Goal: Information Seeking & Learning: Learn about a topic

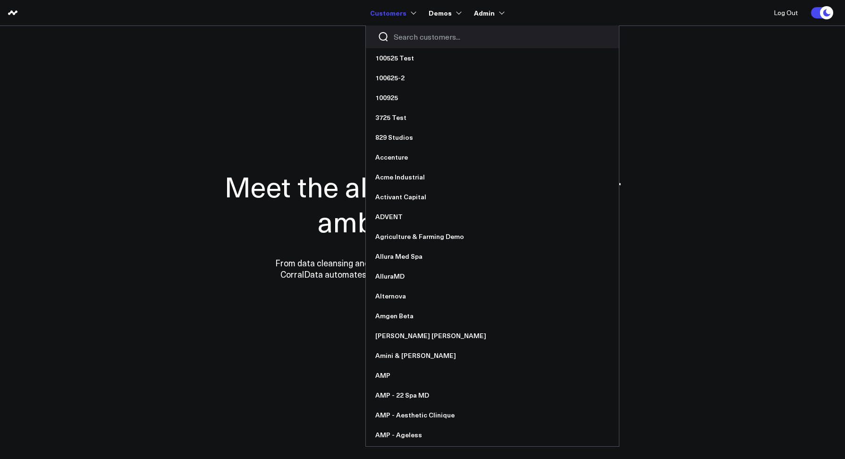
click at [398, 35] on input "Search customers input" at bounding box center [500, 37] width 213 height 10
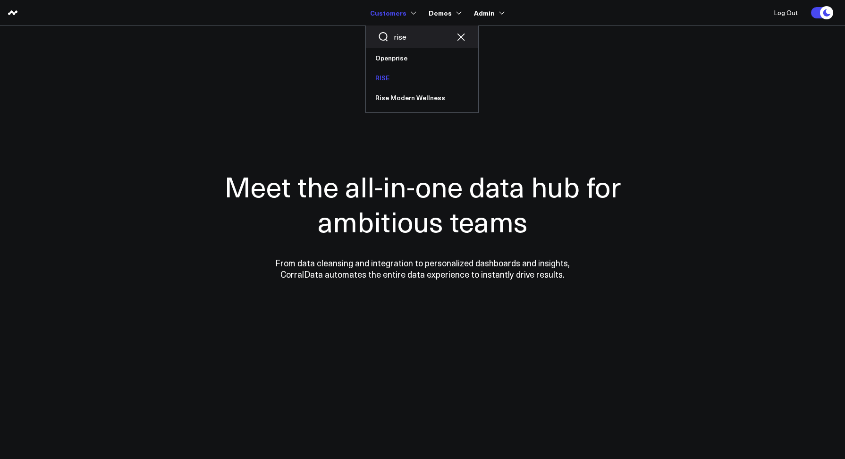
type input "rise"
click at [377, 75] on link "RISE" at bounding box center [422, 78] width 112 height 20
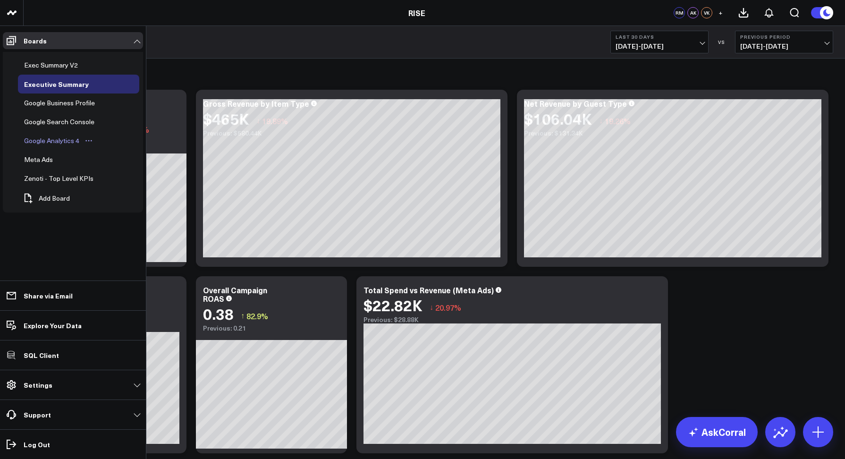
click at [49, 143] on div "Google Analytics 4" at bounding box center [52, 140] width 60 height 11
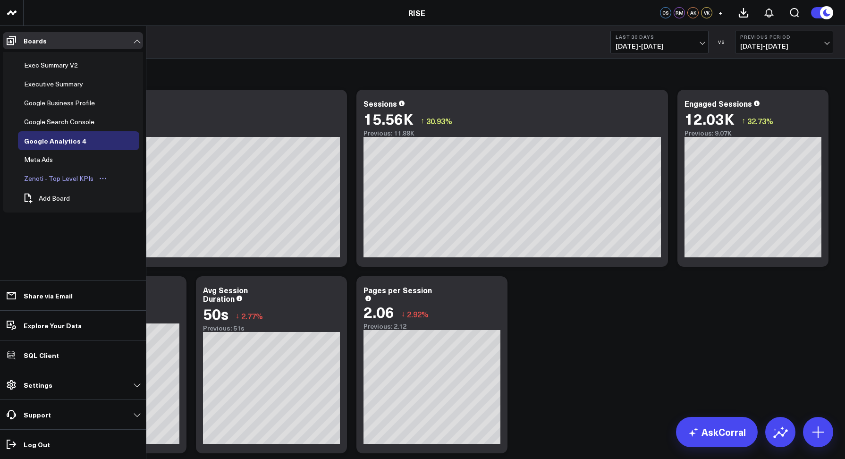
click at [76, 181] on div "Zenoti - Top Level KPIs" at bounding box center [59, 178] width 74 height 11
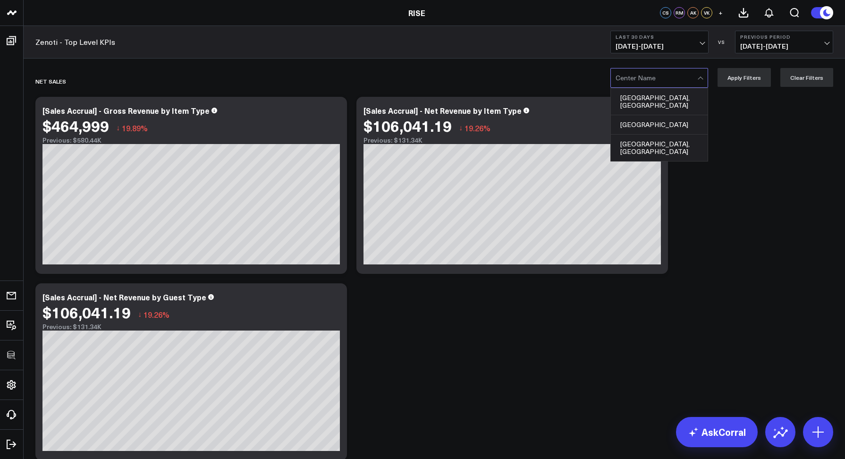
click at [629, 84] on div at bounding box center [657, 77] width 82 height 19
click at [365, 55] on div "Zenoti - Top Level KPIs Last 30 Days 09/14/25 - 10/13/25 VS Previous Period 08/…" at bounding box center [434, 42] width 821 height 33
click at [634, 85] on div at bounding box center [657, 77] width 82 height 19
click at [631, 97] on div "Coconut Creek, FL" at bounding box center [659, 101] width 97 height 27
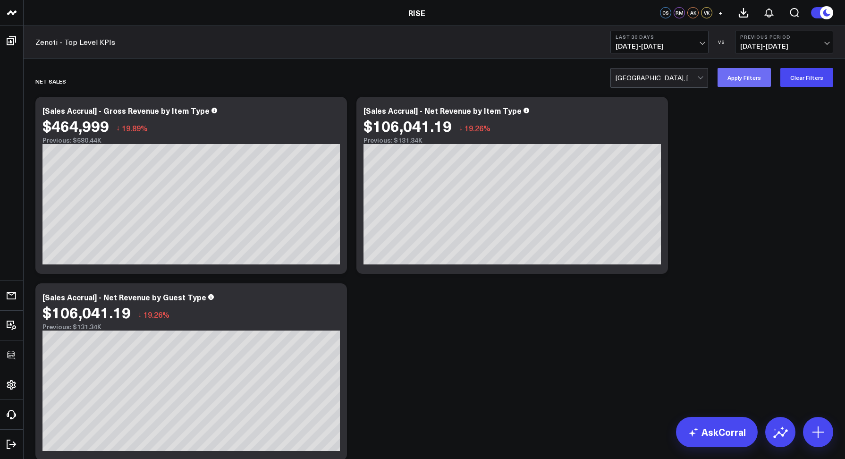
click at [743, 79] on button "Apply Filters" at bounding box center [744, 77] width 53 height 19
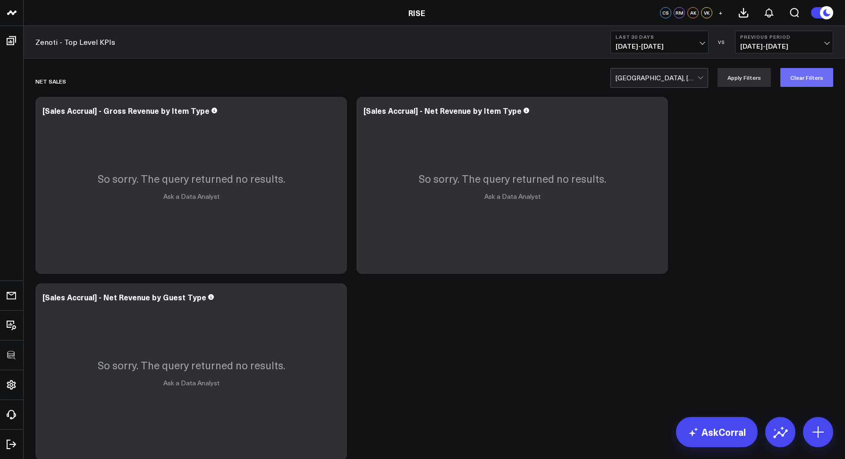
click at [812, 75] on button "Clear Filters" at bounding box center [806, 77] width 53 height 19
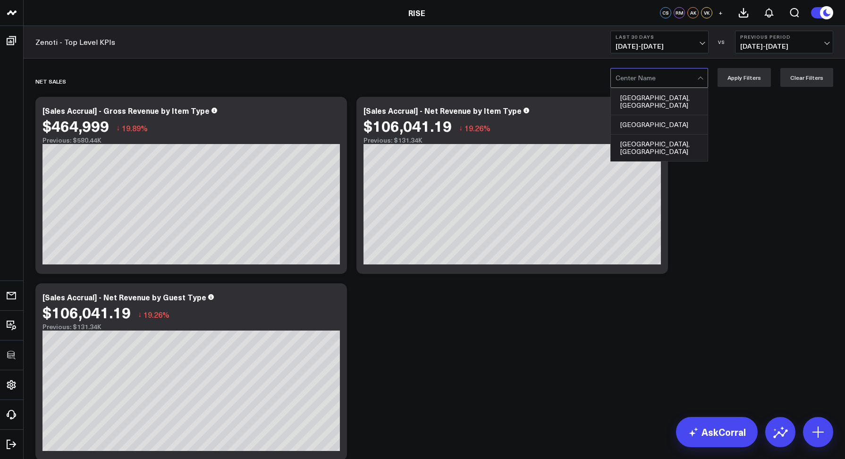
click at [687, 79] on div at bounding box center [657, 77] width 82 height 19
click at [657, 121] on div "Lake Oswego" at bounding box center [659, 124] width 97 height 19
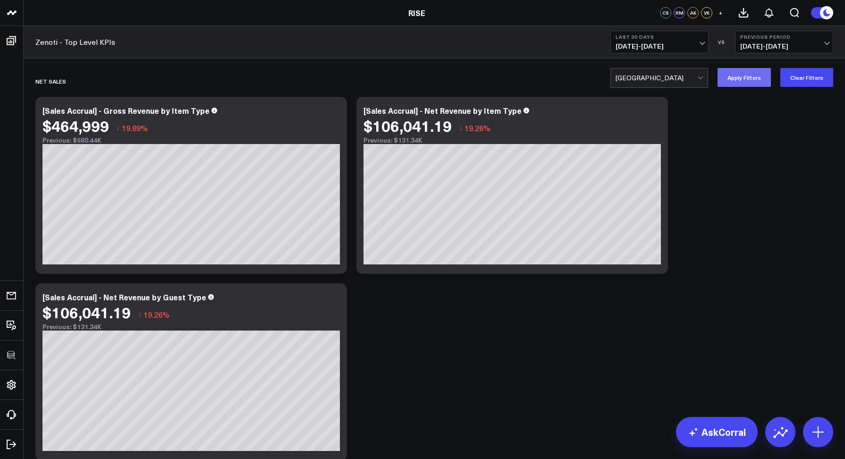
click at [736, 82] on button "Apply Filters" at bounding box center [744, 77] width 53 height 19
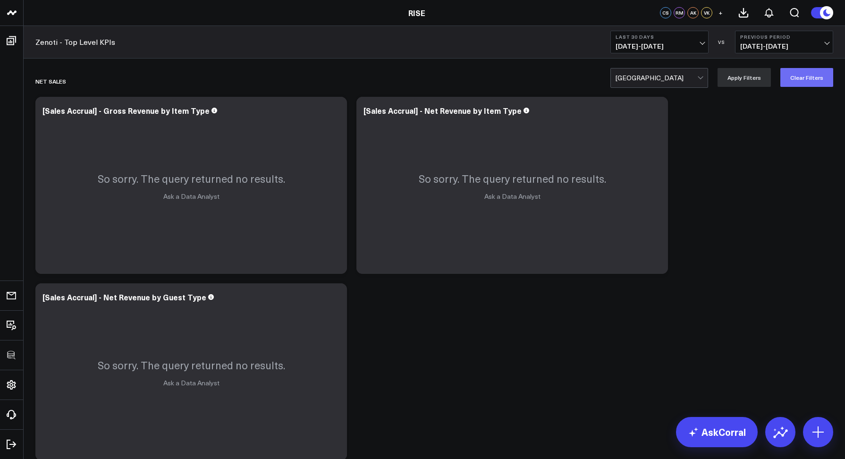
click at [787, 77] on button "Clear Filters" at bounding box center [806, 77] width 53 height 19
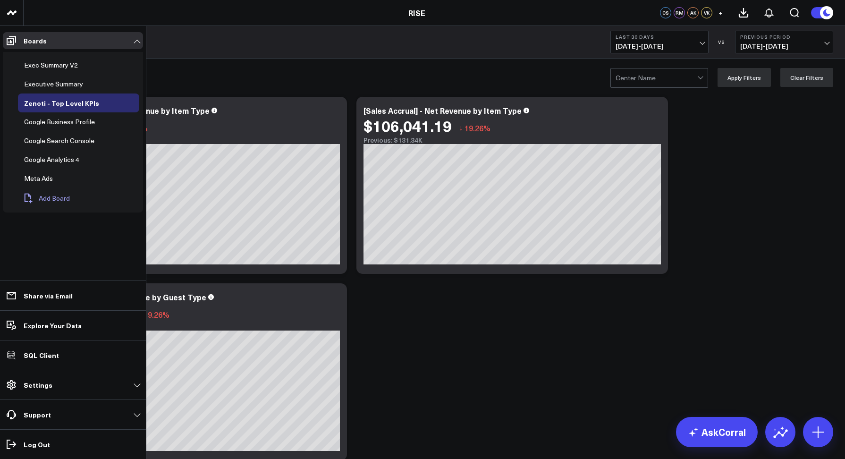
click at [60, 192] on button "Add Board" at bounding box center [46, 198] width 57 height 21
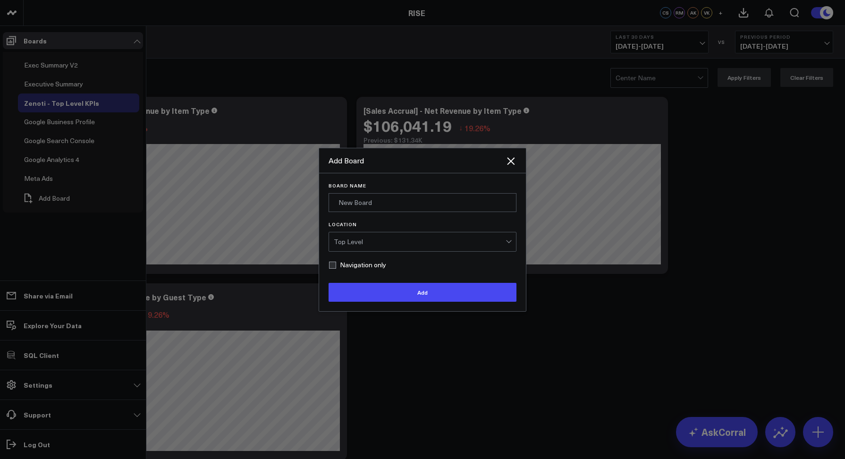
click at [350, 262] on label "Navigation only" at bounding box center [358, 265] width 58 height 8
click at [336, 262] on input "Navigation only" at bounding box center [333, 265] width 8 height 8
checkbox input "true"
click at [371, 206] on input "Board Name" at bounding box center [423, 202] width 188 height 19
type input "Sandbox"
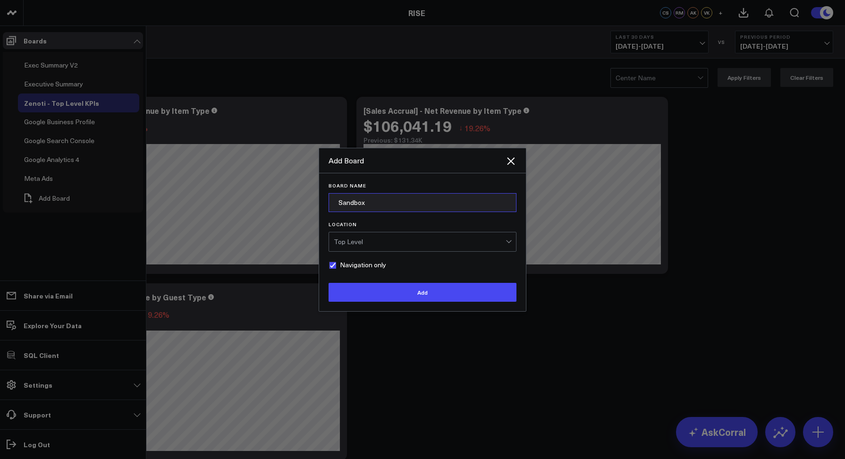
click at [329, 283] on button "Add" at bounding box center [423, 292] width 188 height 19
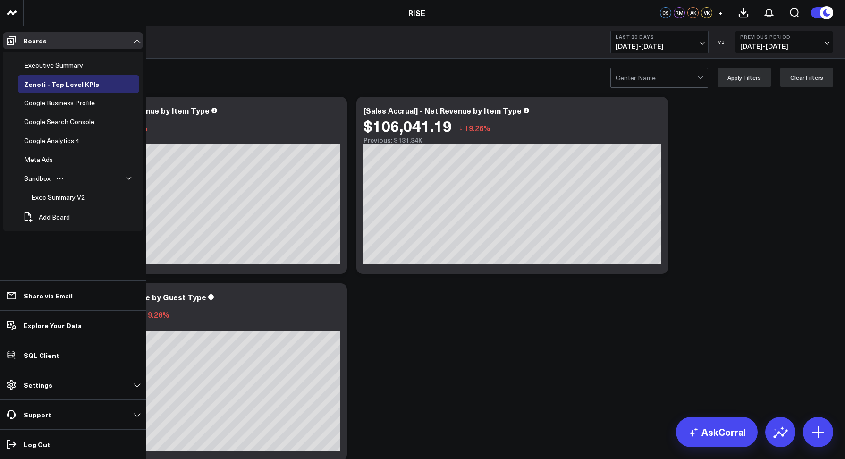
click at [131, 179] on icon "button" at bounding box center [129, 179] width 6 height 6
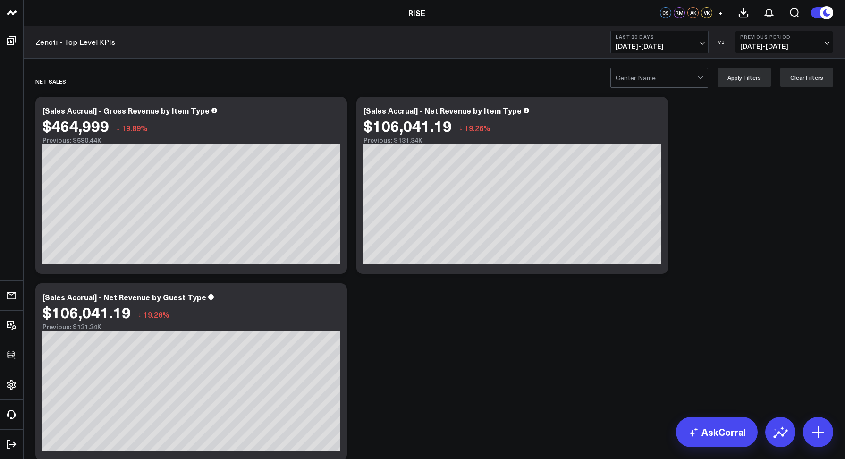
drag, startPoint x: 35, startPoint y: 156, endPoint x: 100, endPoint y: 0, distance: 168.5
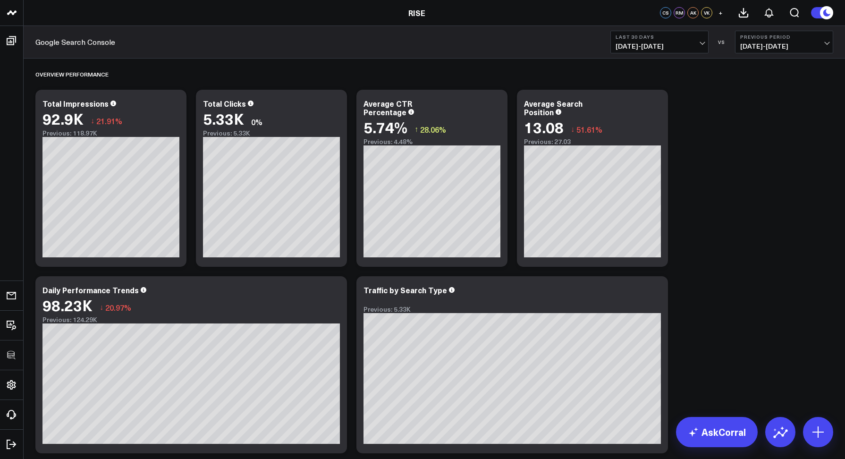
click at [544, 37] on div "Google Search Console Last 30 Days 09/14/25 - 10/13/25 VS Previous Period 08/15…" at bounding box center [434, 42] width 821 height 33
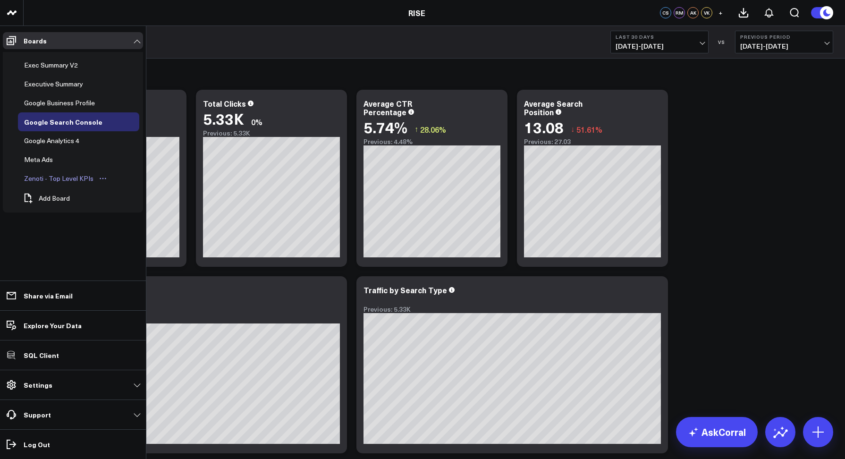
click at [41, 178] on div "Zenoti - Top Level KPIs" at bounding box center [59, 178] width 74 height 11
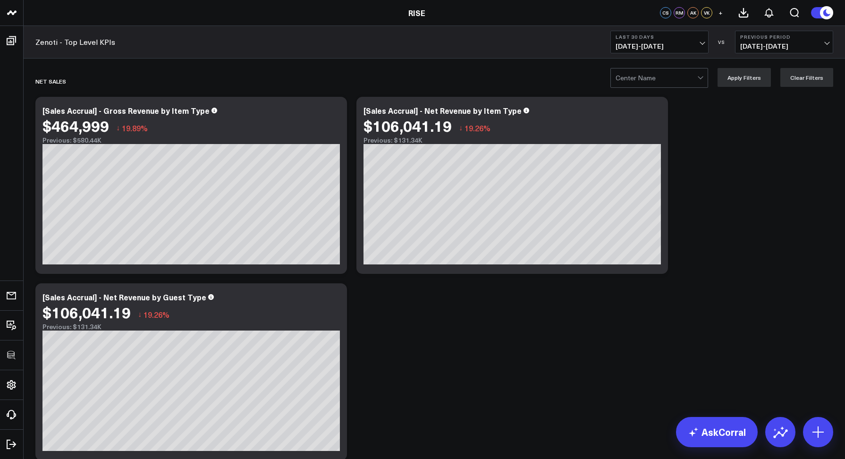
click at [329, 38] on div "Zenoti - Top Level KPIs Last 30 Days 09/14/25 - 10/13/25 VS Previous Period 08/…" at bounding box center [434, 42] width 821 height 33
click at [632, 87] on div at bounding box center [657, 77] width 82 height 19
click at [531, 59] on div "Center Name Apply Filters Clear Filters" at bounding box center [434, 78] width 821 height 38
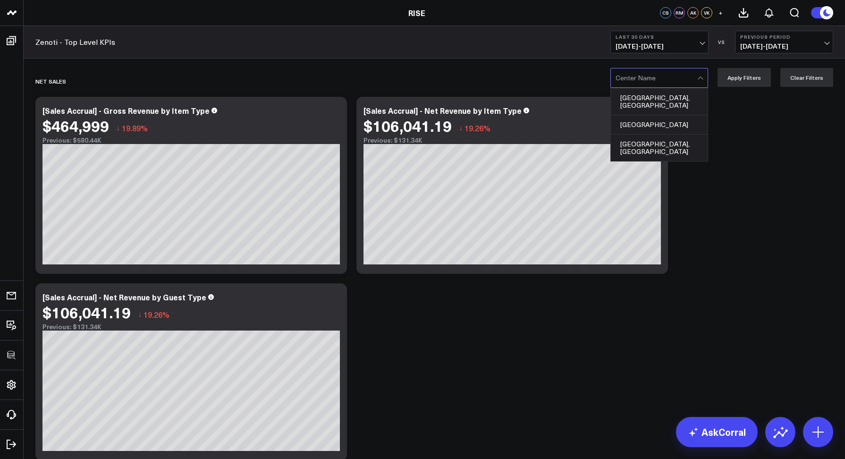
click at [634, 76] on div at bounding box center [657, 77] width 82 height 19
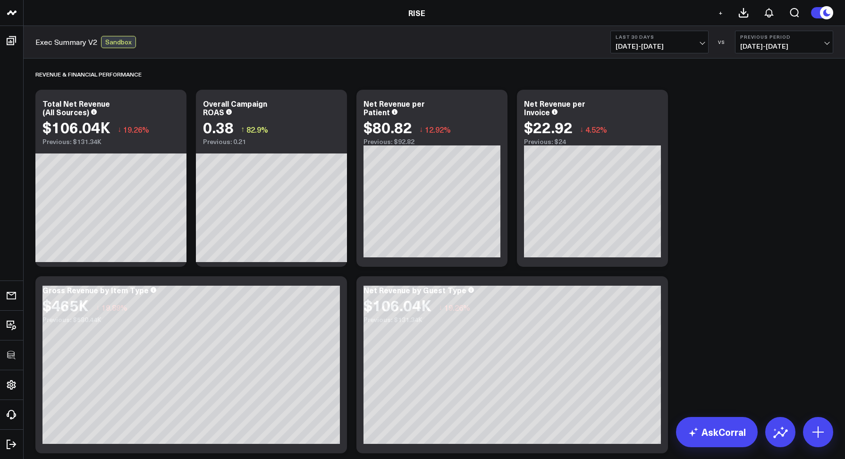
click at [664, 38] on b "Last 30 Days" at bounding box center [660, 37] width 88 height 6
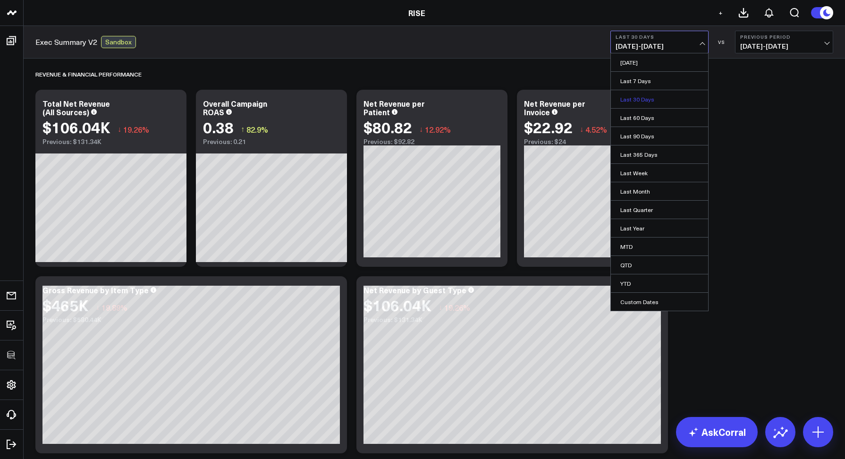
click at [634, 98] on link "Last 30 Days" at bounding box center [659, 99] width 97 height 18
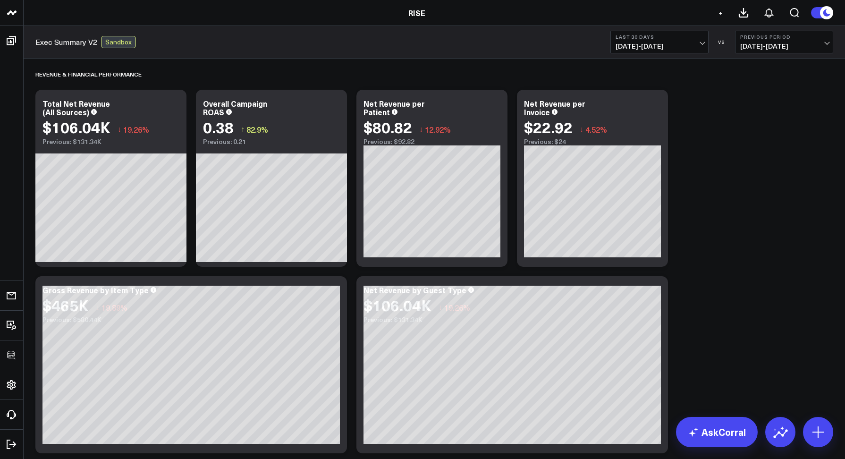
click at [630, 46] on span "[DATE] - [DATE]" at bounding box center [660, 46] width 88 height 8
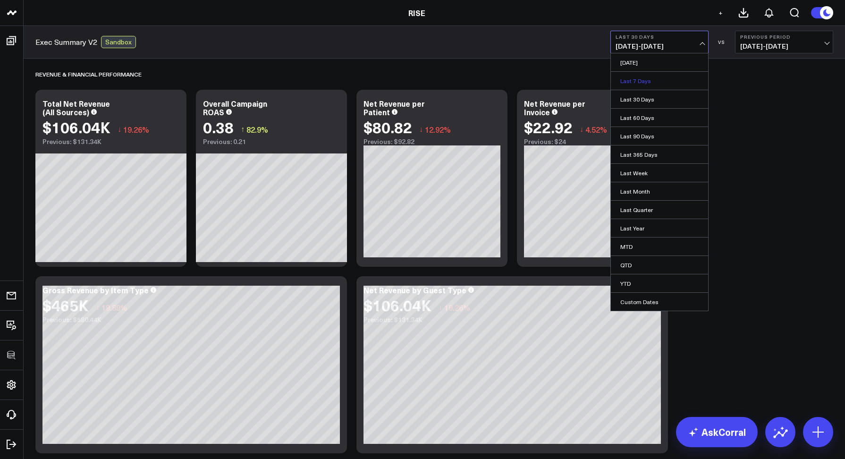
click at [628, 84] on link "Last 7 Days" at bounding box center [659, 81] width 97 height 18
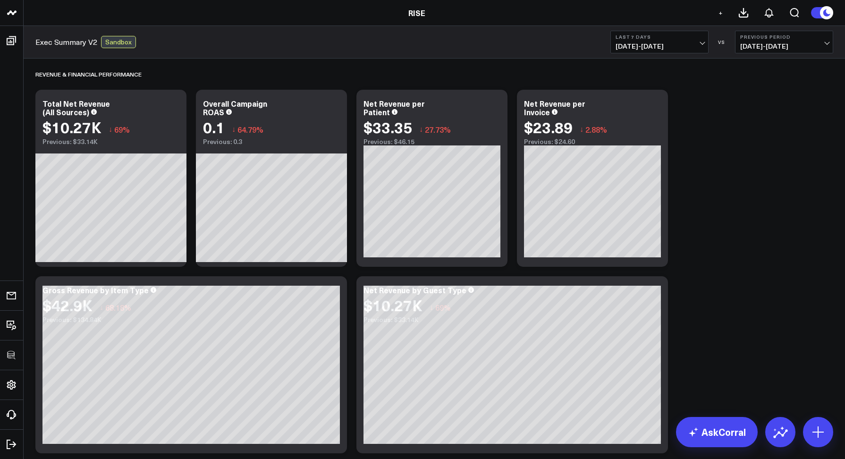
click at [626, 45] on span "[DATE] - [DATE]" at bounding box center [660, 46] width 88 height 8
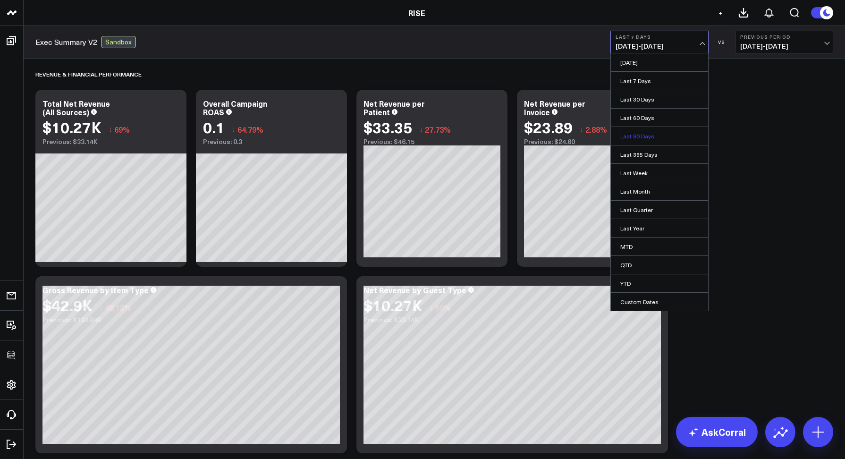
click at [635, 140] on link "Last 90 Days" at bounding box center [659, 136] width 97 height 18
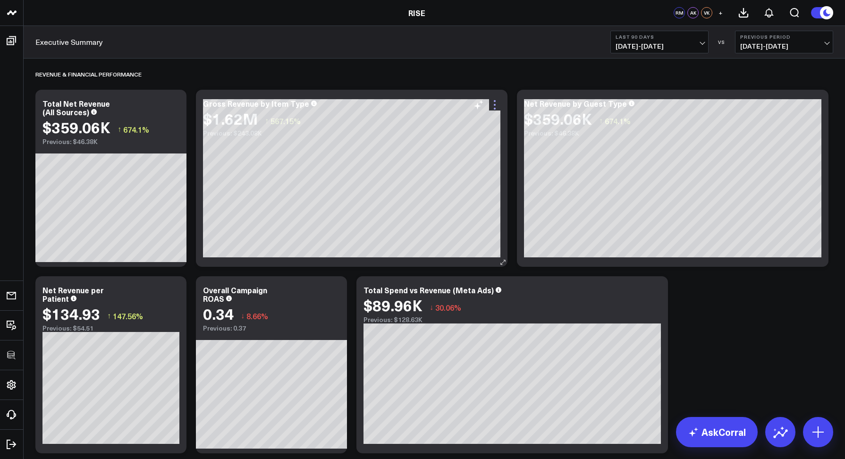
click at [497, 102] on icon at bounding box center [494, 104] width 11 height 11
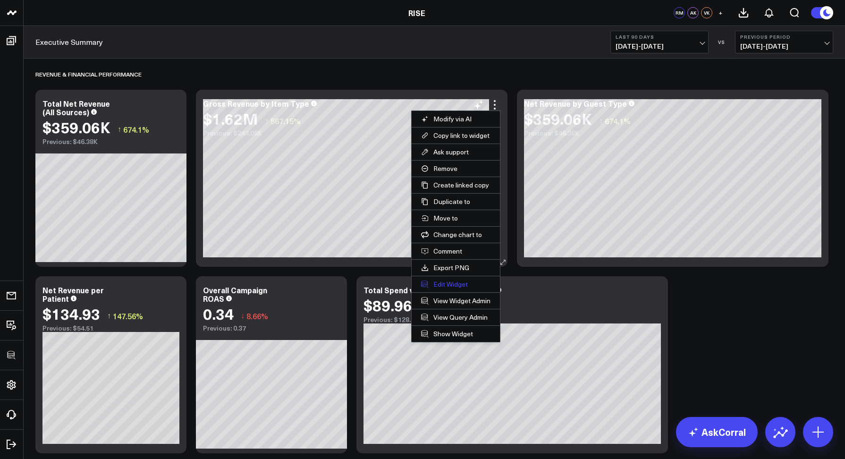
click at [440, 284] on button "Edit Widget" at bounding box center [456, 284] width 88 height 16
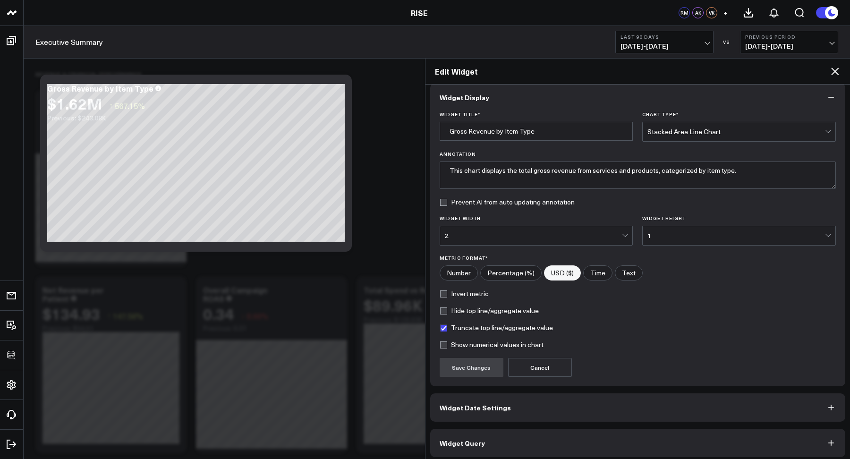
scroll to position [14, 0]
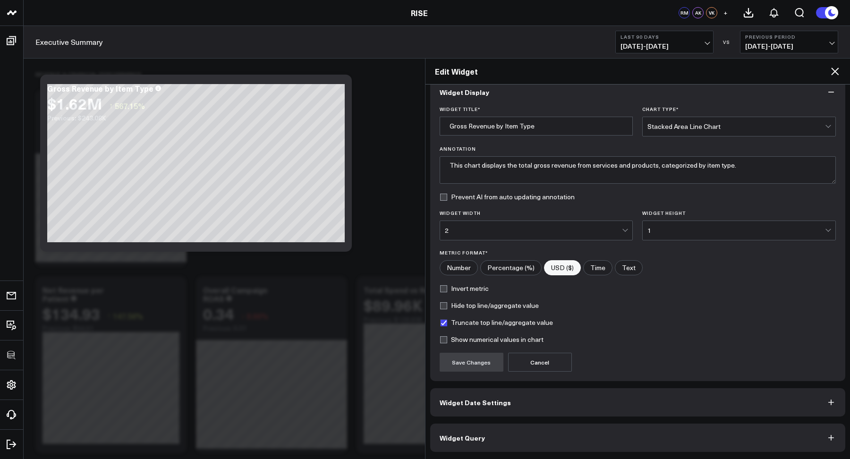
click at [568, 434] on button "Widget Query" at bounding box center [637, 437] width 415 height 28
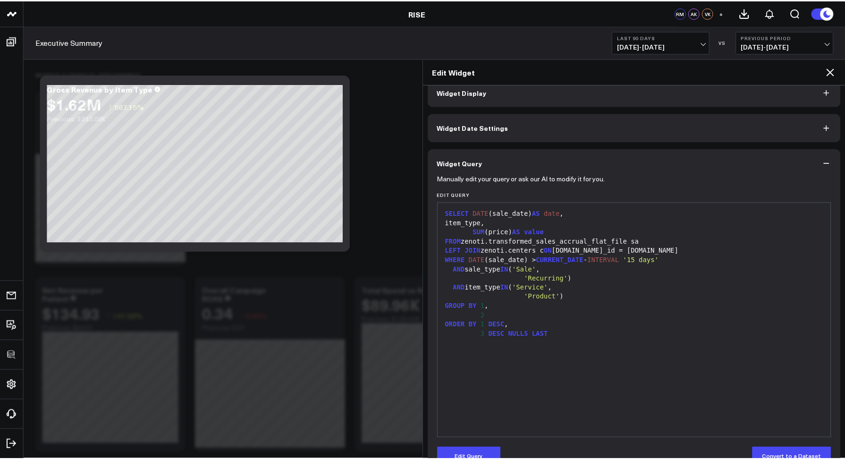
scroll to position [0, 0]
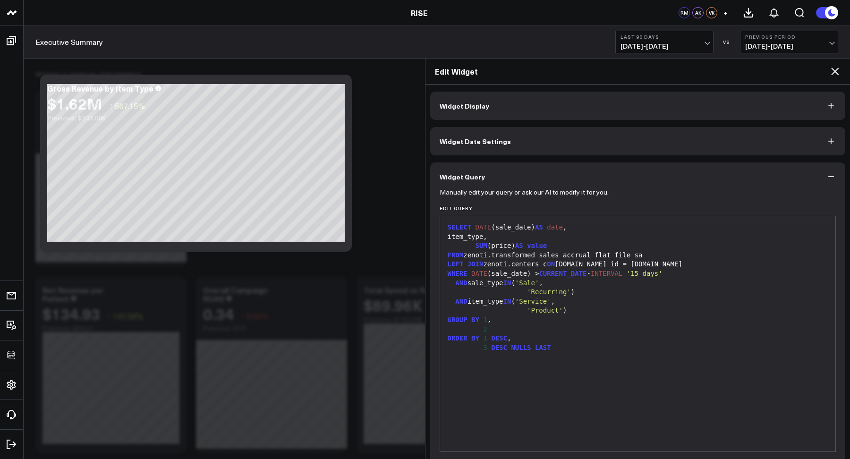
click at [831, 71] on icon at bounding box center [834, 71] width 11 height 11
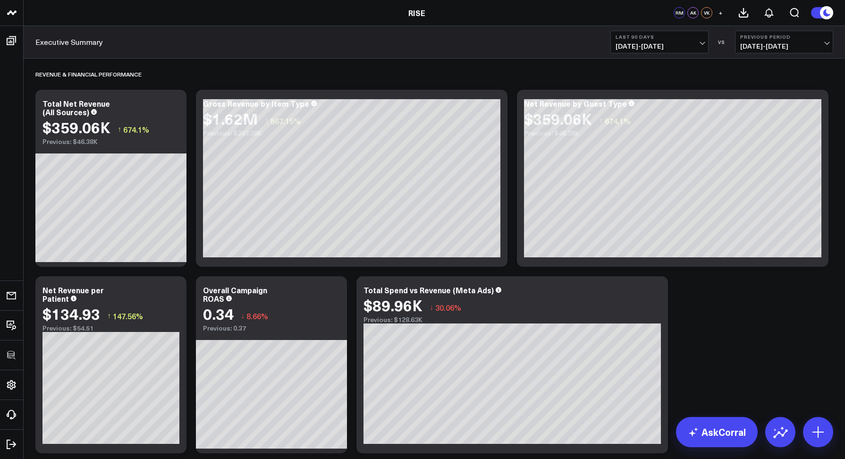
click at [642, 49] on span "07/16/25 - 10/13/25" at bounding box center [660, 46] width 88 height 8
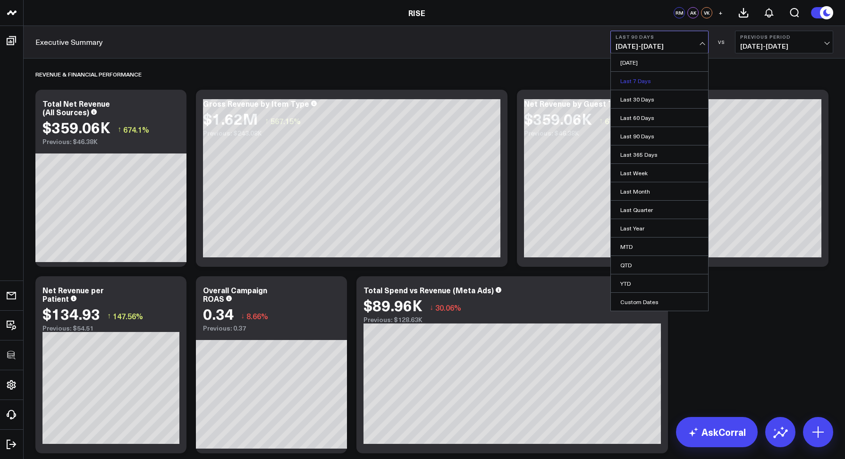
click at [645, 78] on link "Last 7 Days" at bounding box center [659, 81] width 97 height 18
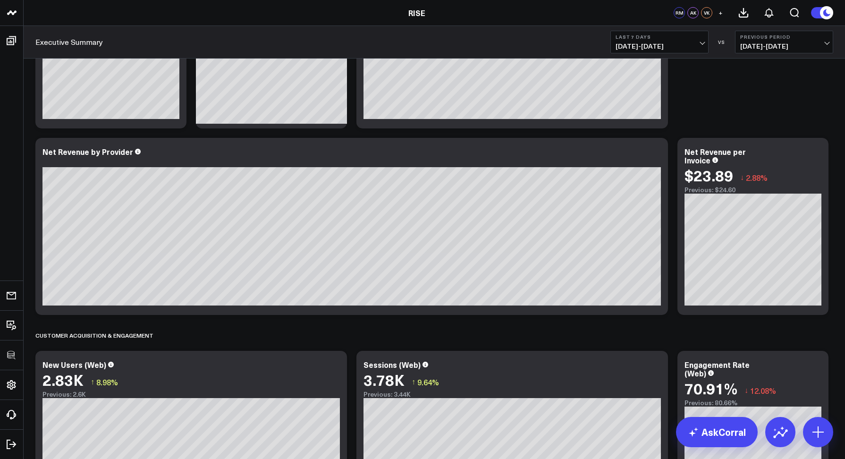
scroll to position [325, 0]
click at [639, 44] on span "10/07/25 - 10/13/25" at bounding box center [660, 46] width 88 height 8
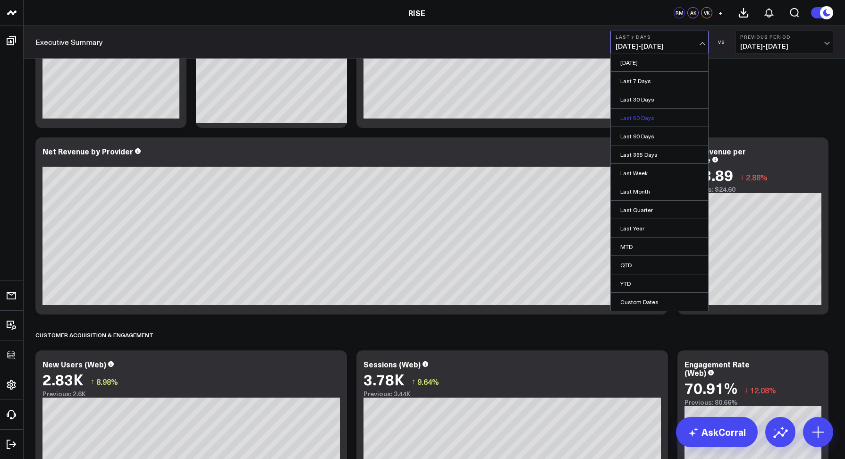
click at [651, 126] on link "Last 60 Days" at bounding box center [659, 118] width 97 height 18
